Goal: Task Accomplishment & Management: Use online tool/utility

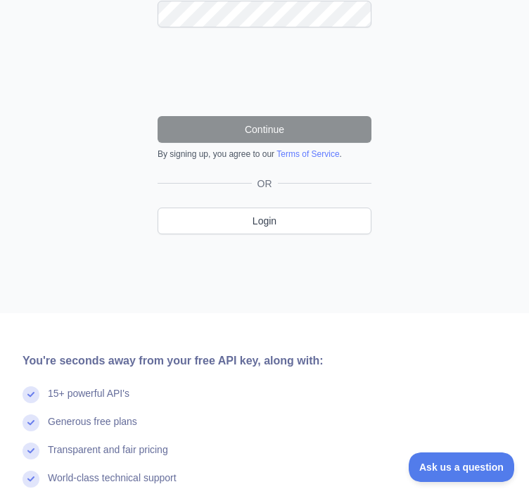
scroll to position [375, 0]
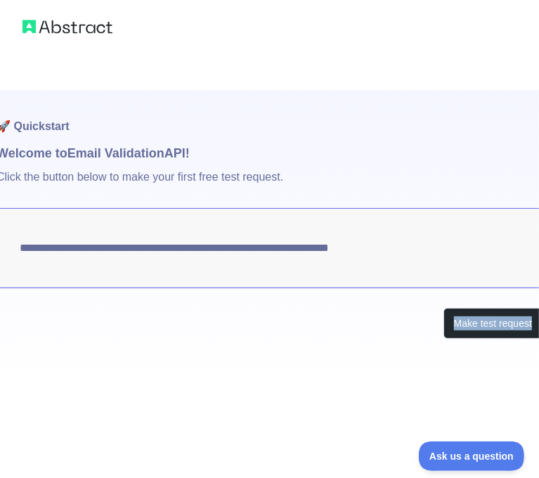
drag, startPoint x: 225, startPoint y: 477, endPoint x: 150, endPoint y: 478, distance: 75.2
click at [150, 478] on html "**********" at bounding box center [269, 239] width 539 height 478
click at [486, 330] on button "Make test request" at bounding box center [493, 324] width 99 height 32
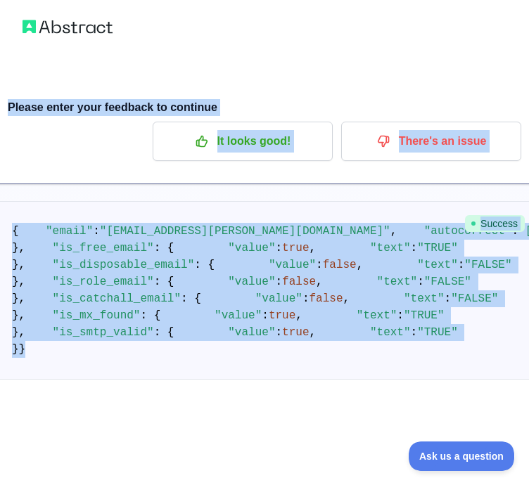
scroll to position [93, 0]
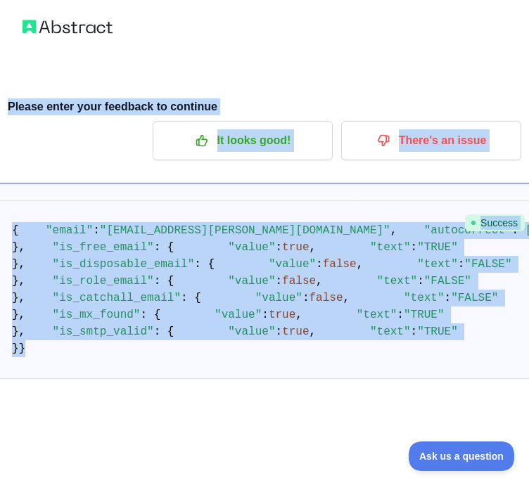
click at [377, 364] on pre "{ "email" : "[EMAIL_ADDRESS][PERSON_NAME][DOMAIN_NAME]" , "autocorrect" : "[EMA…" at bounding box center [264, 289] width 548 height 179
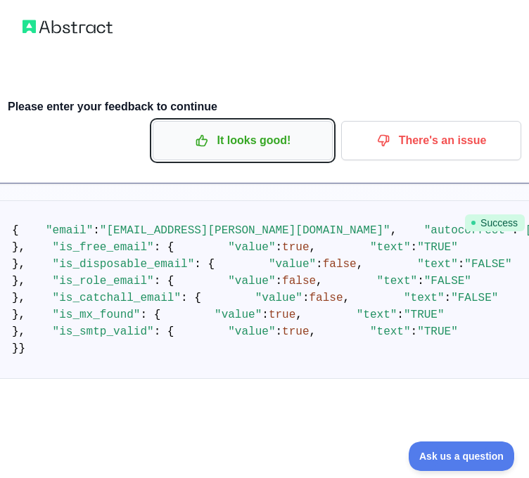
click at [245, 135] on p "It looks good!" at bounding box center [242, 141] width 159 height 24
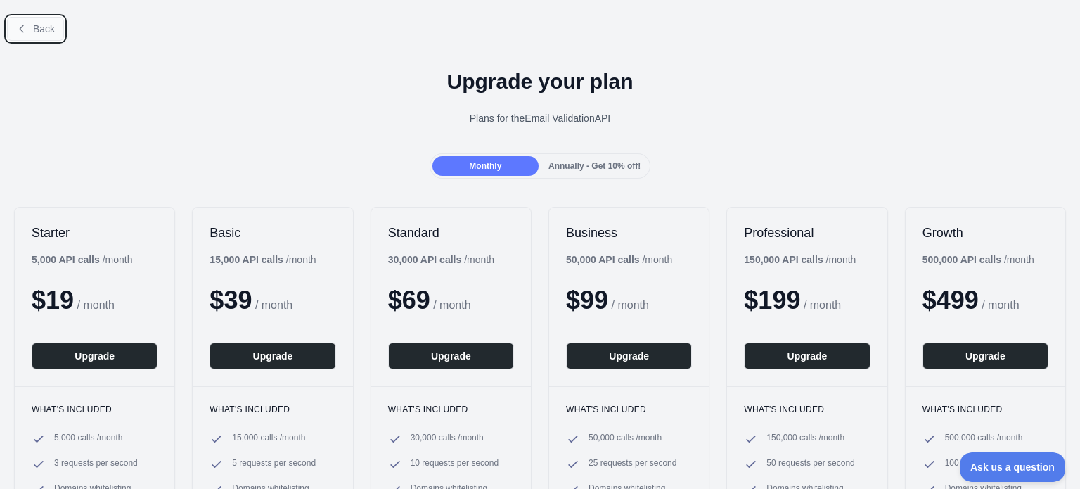
click at [27, 27] on icon at bounding box center [21, 28] width 11 height 11
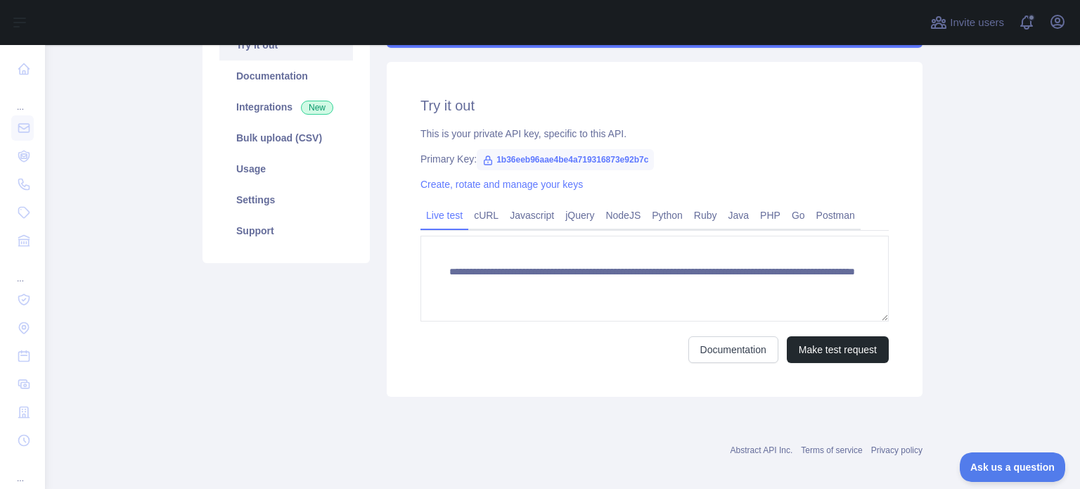
scroll to position [178, 0]
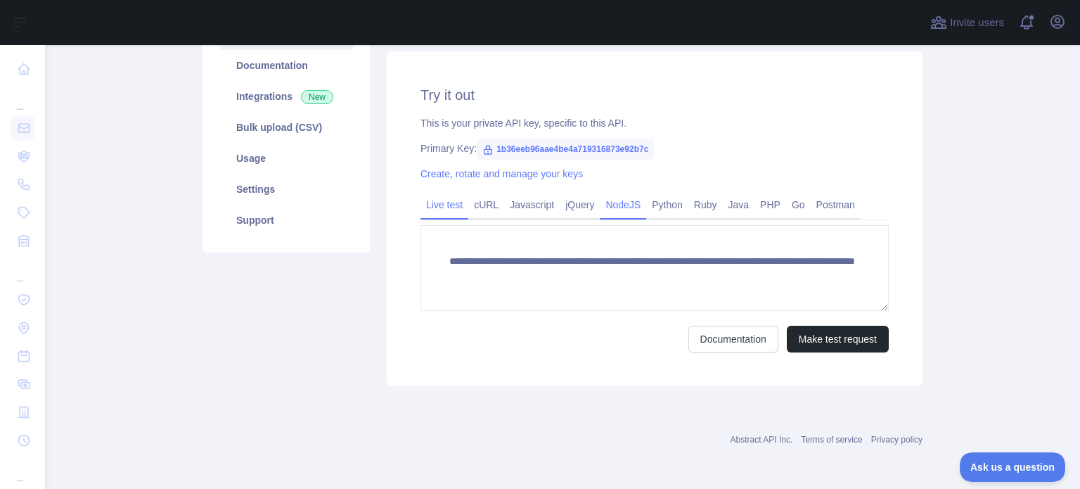
click at [528, 206] on link "NodeJS" at bounding box center [623, 204] width 46 height 22
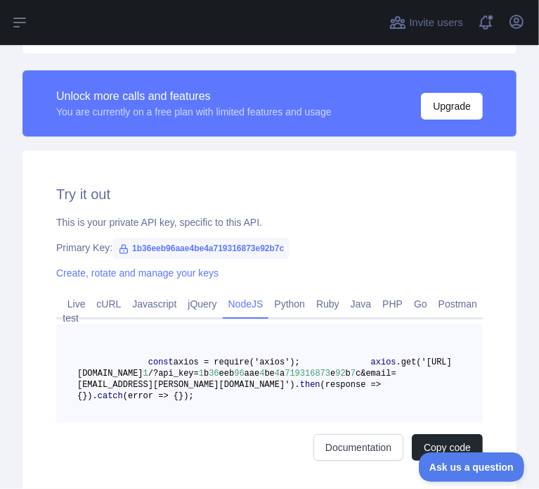
scroll to position [375, 0]
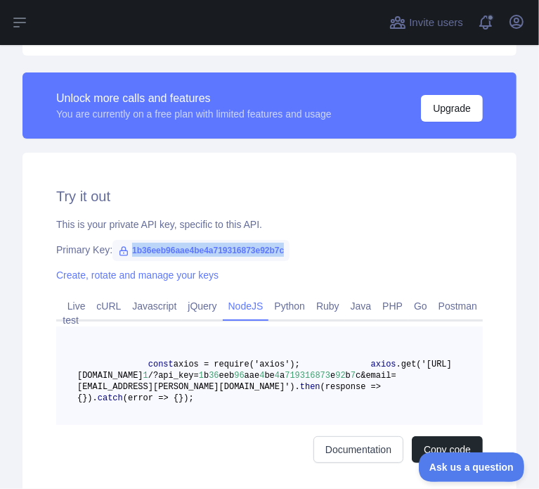
drag, startPoint x: 129, startPoint y: 250, endPoint x: 295, endPoint y: 249, distance: 165.2
click at [295, 249] on div "Primary Key: 1b36eeb96aae4be4a719316873e92b7c" at bounding box center [269, 249] width 427 height 14
copy span "1b36eeb96aae4be4a719316873e92b7c"
